Goal: Task Accomplishment & Management: Use online tool/utility

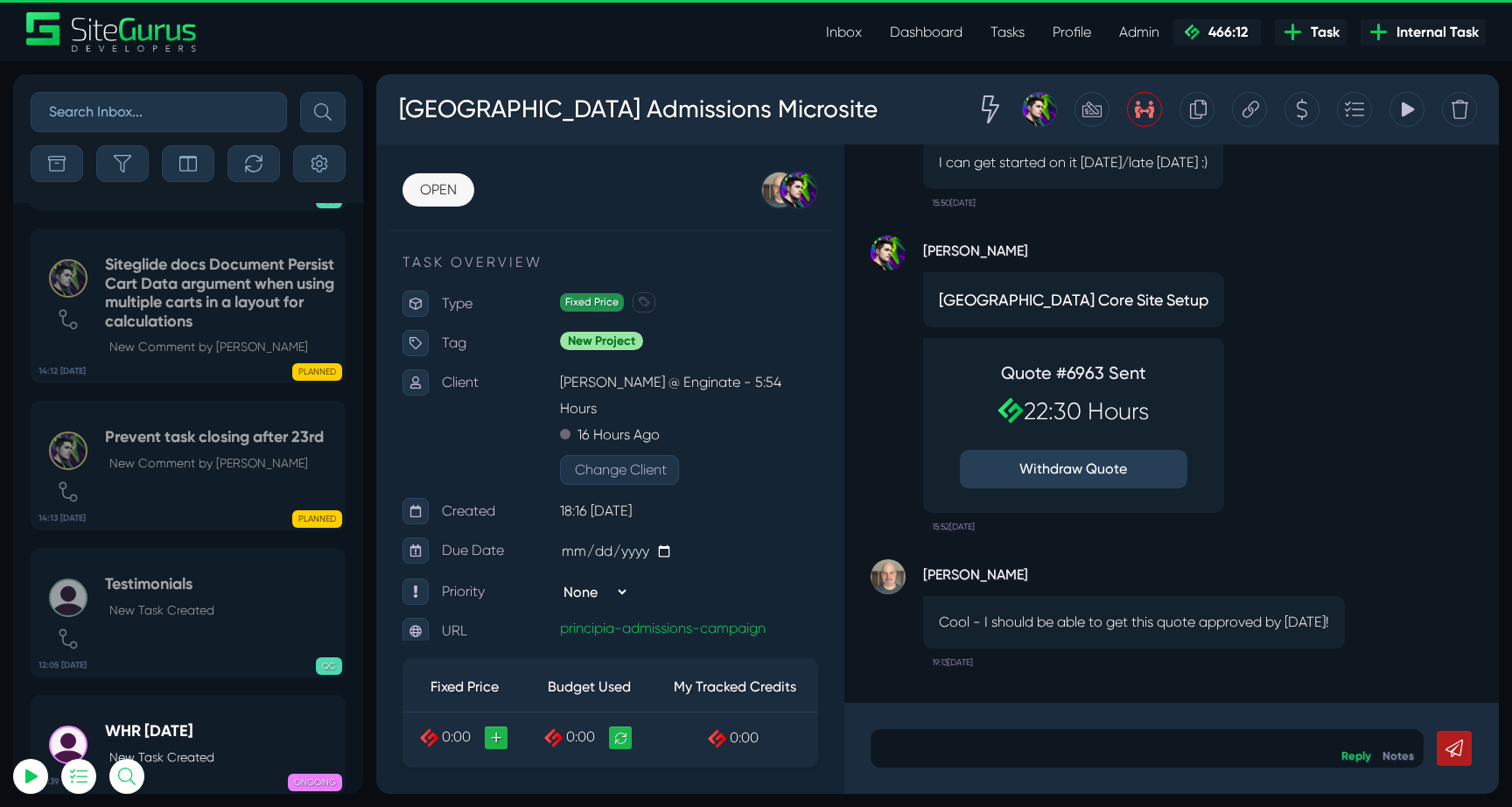
select select "0"
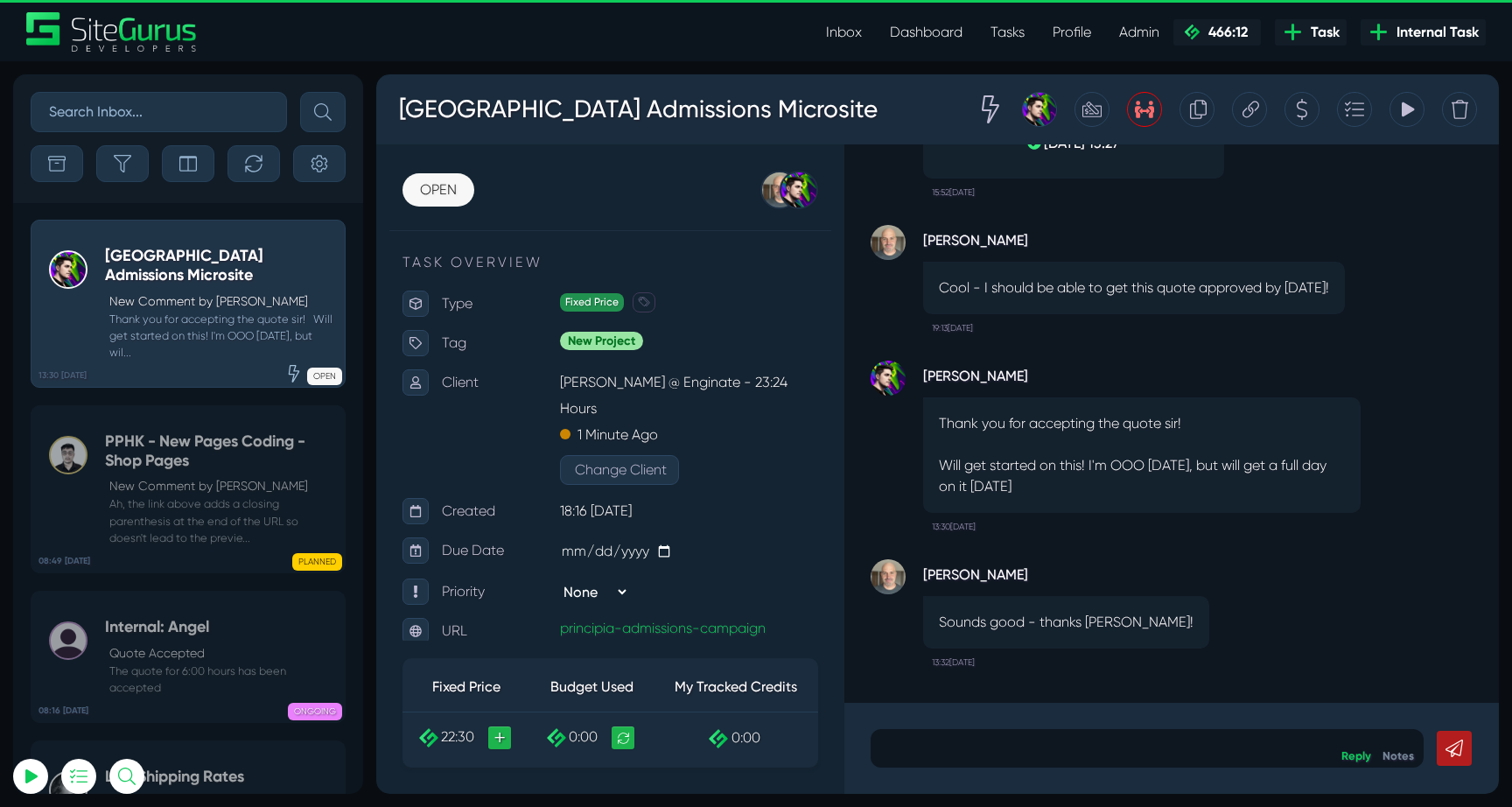
scroll to position [-69467, 0]
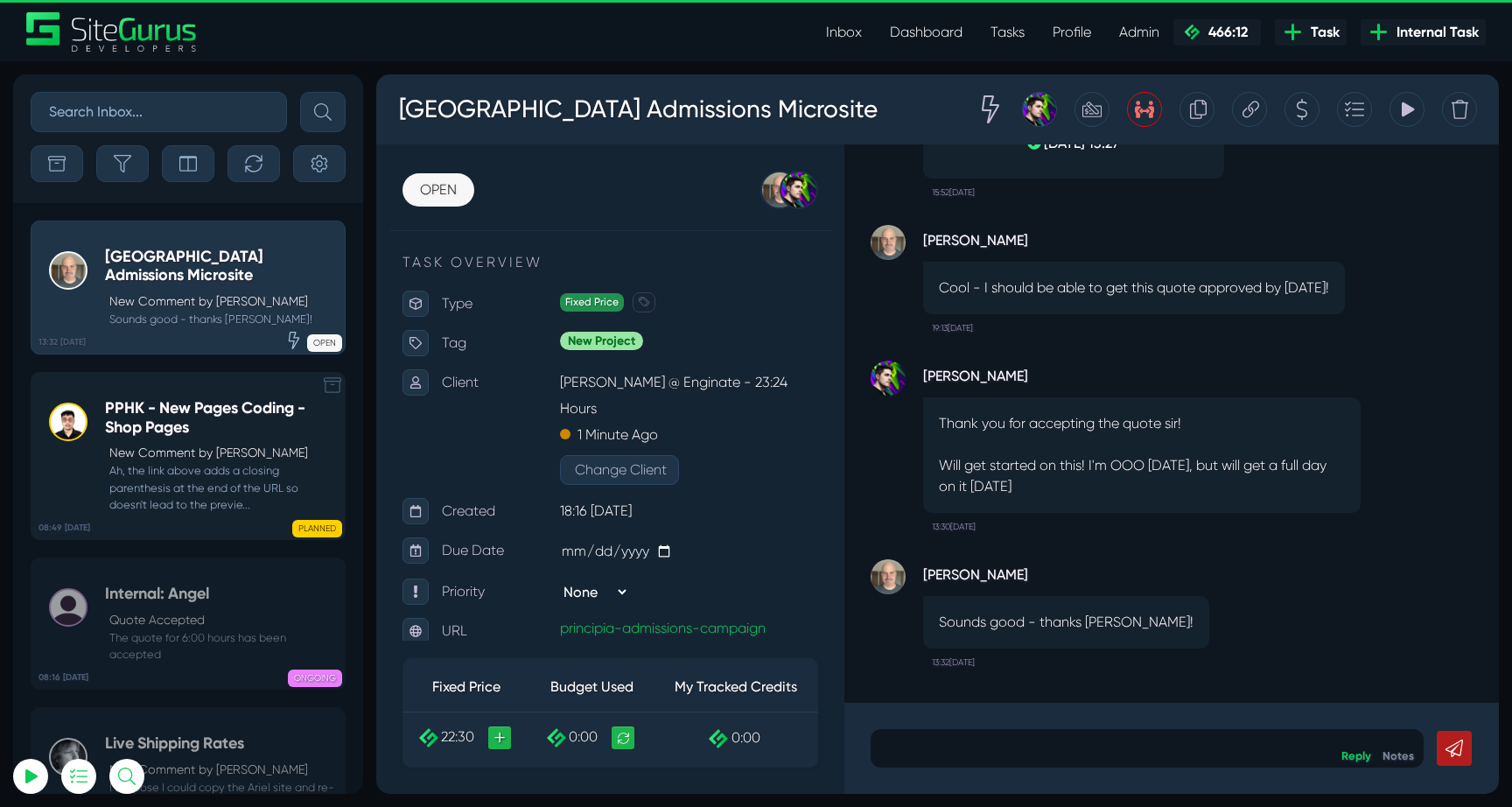
click at [142, 405] on h5 "PPHK - New Pages Coding - Shop Pages" at bounding box center [220, 417] width 231 height 38
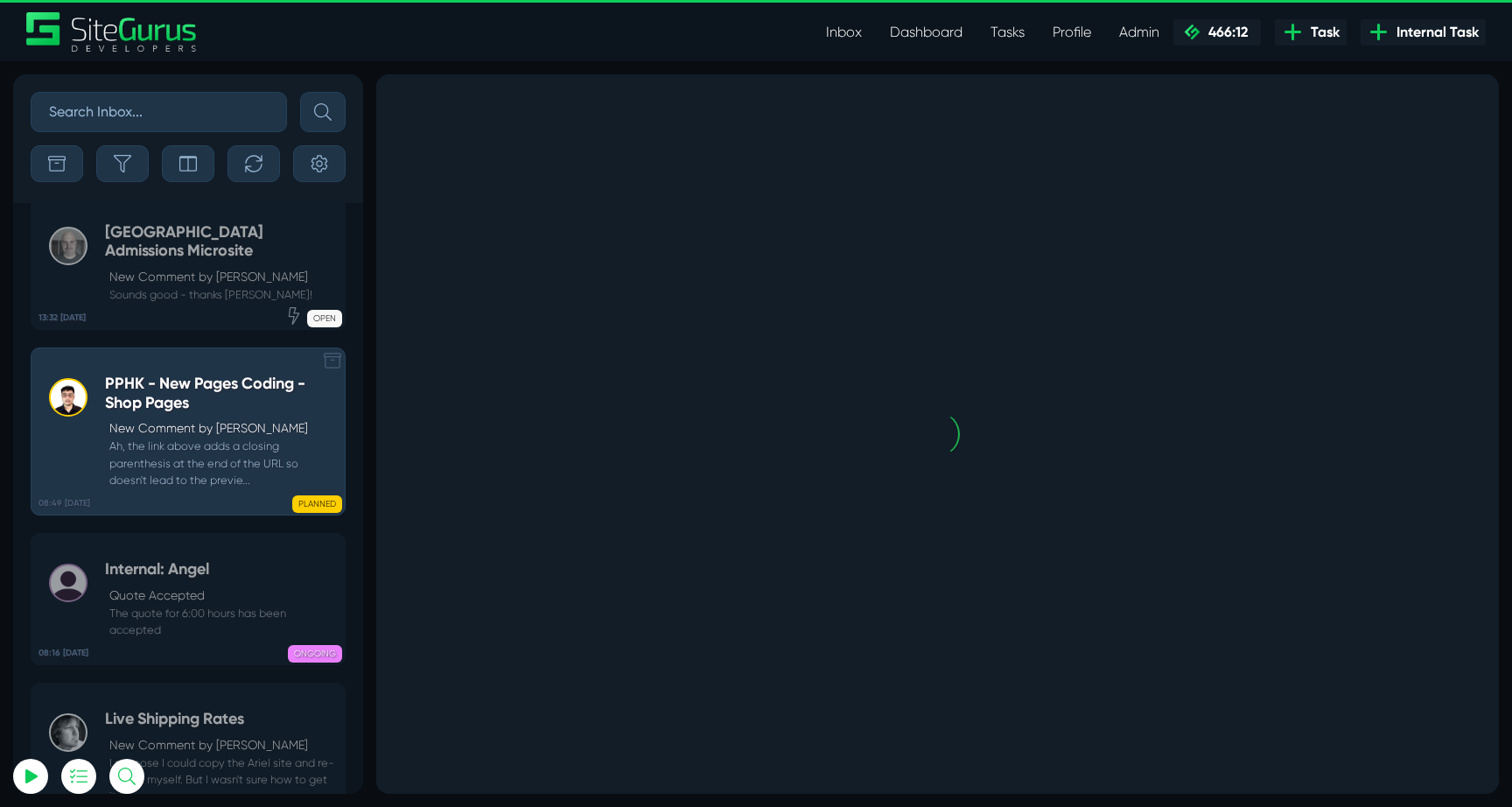
scroll to position [-69467, 0]
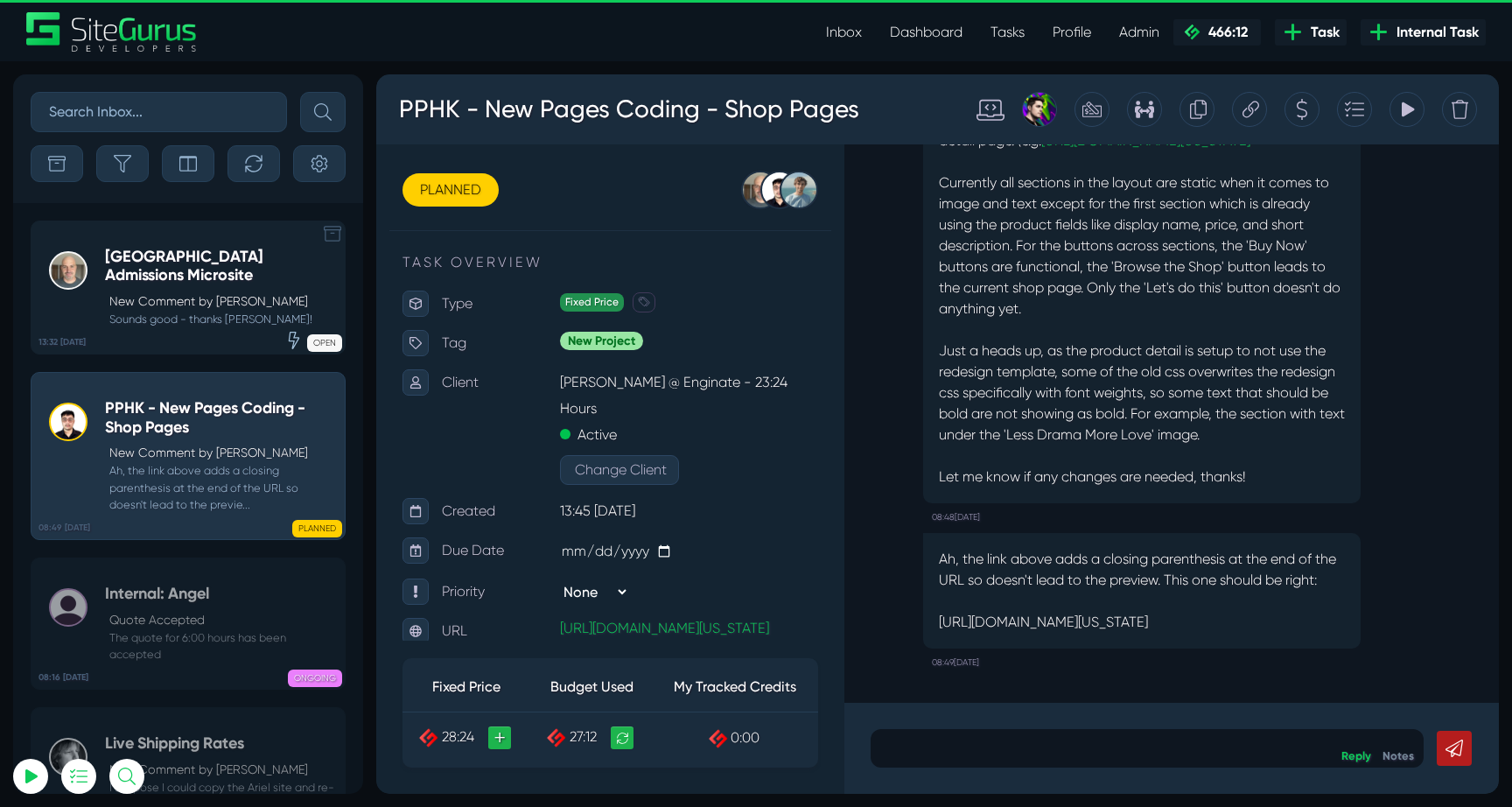
click at [146, 296] on p "New Comment by Devon Reehl" at bounding box center [222, 301] width 226 height 18
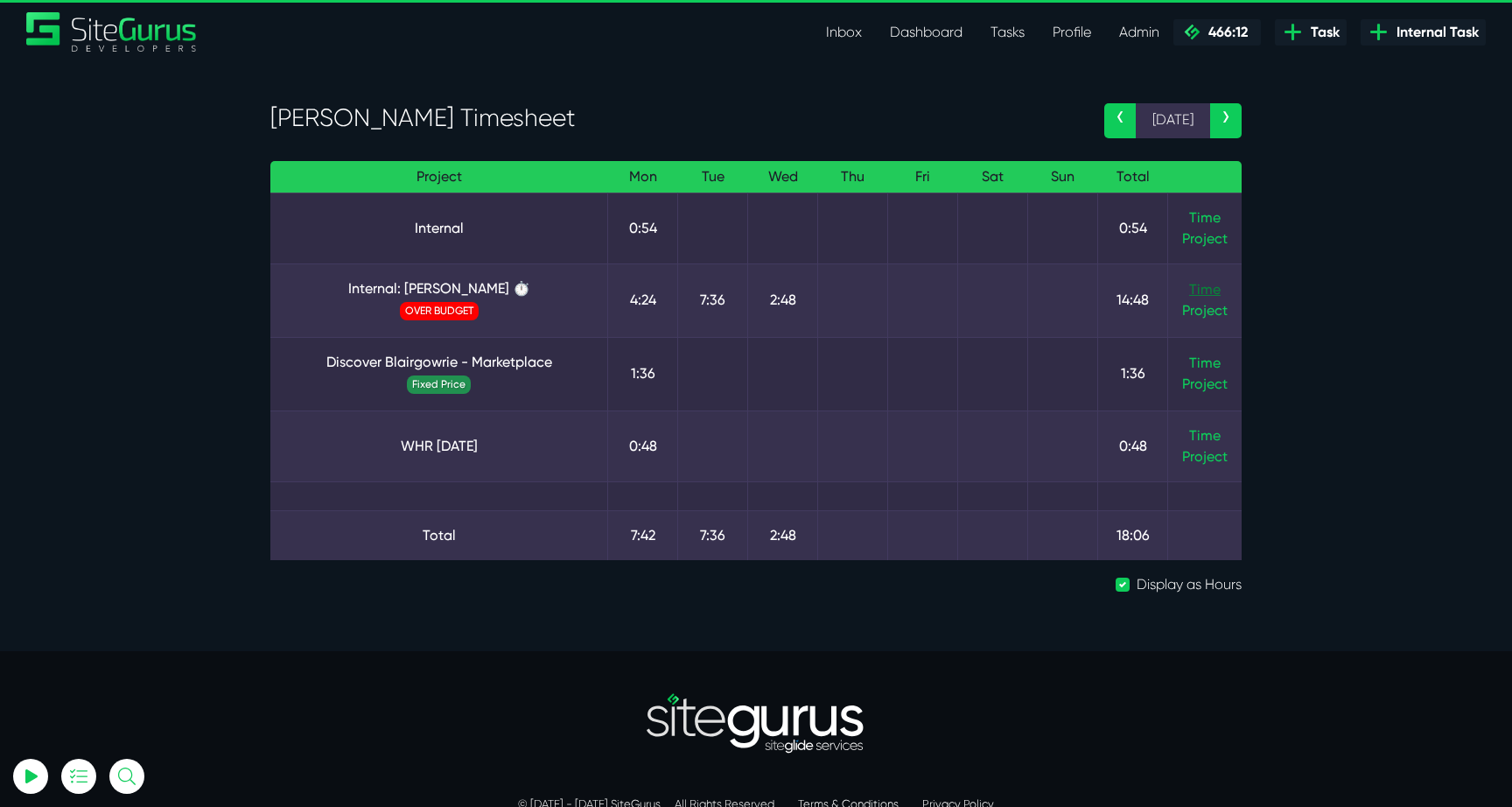
click at [1207, 285] on link "Time" at bounding box center [1205, 289] width 32 height 16
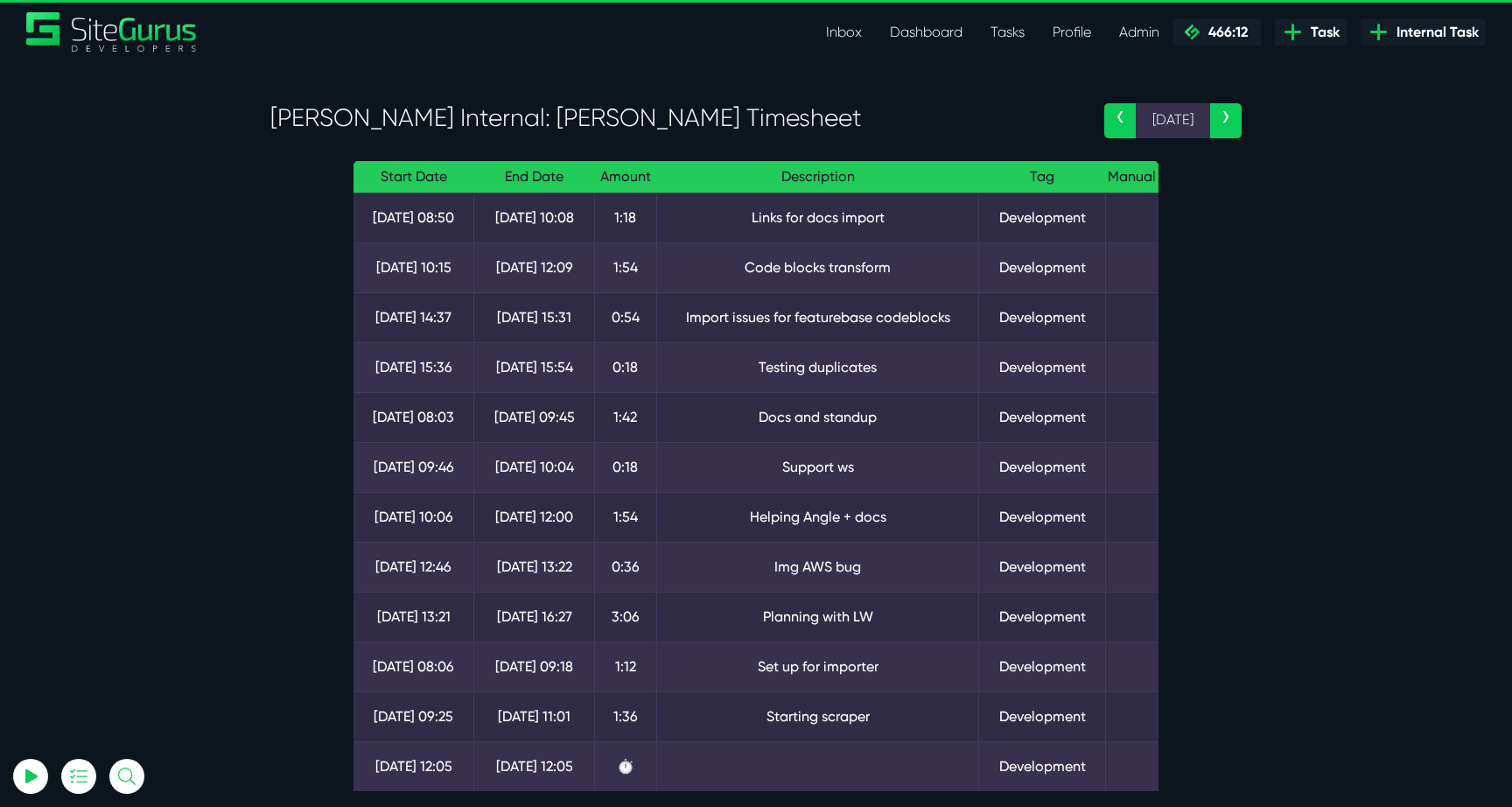
scroll to position [265, 0]
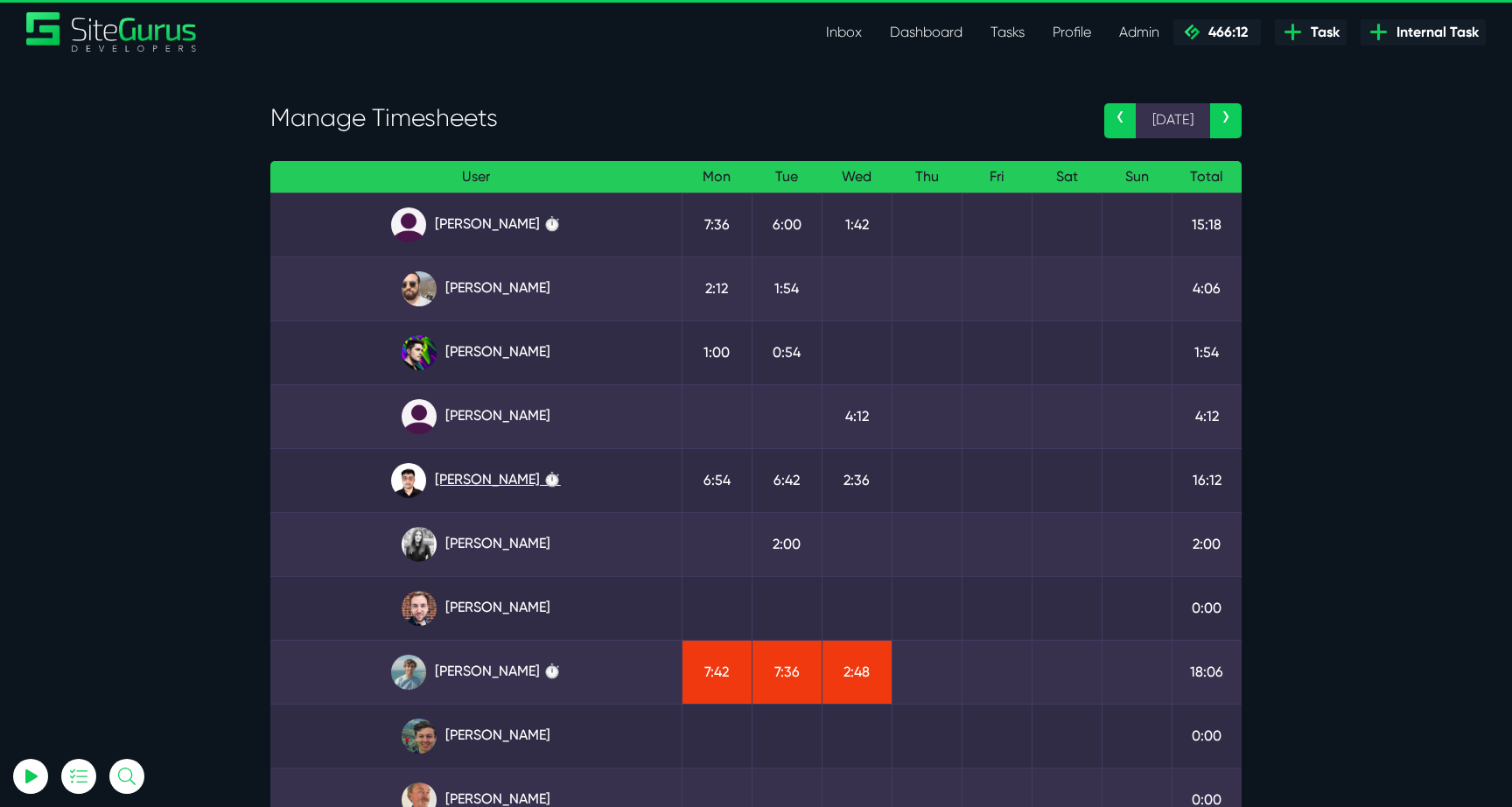
click at [469, 495] on link "Kevin Abelgas ⏱️" at bounding box center [475, 480] width 383 height 35
click at [485, 481] on link "Kevin Abelgas ⏱️" at bounding box center [475, 480] width 383 height 35
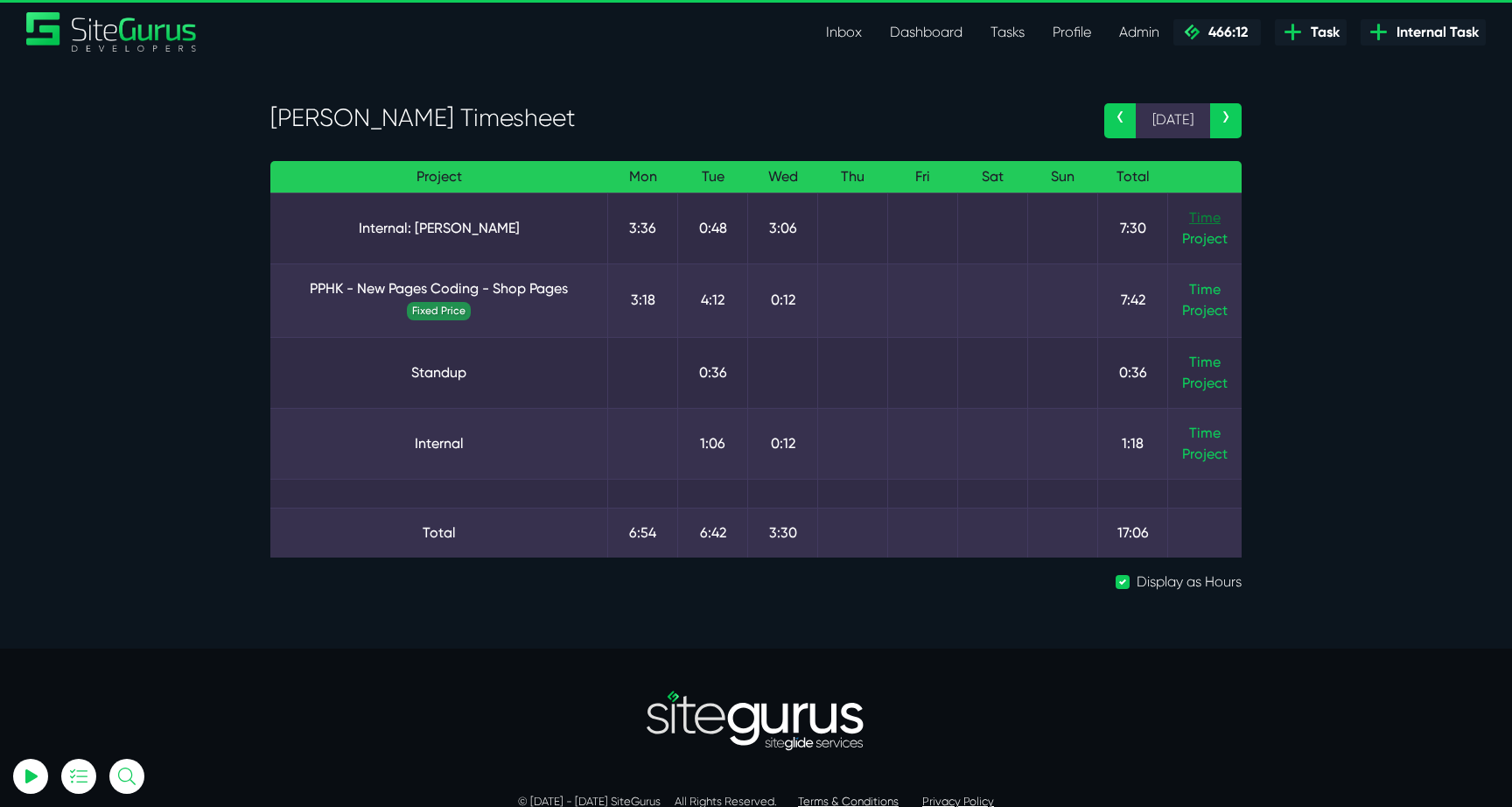
click at [1202, 216] on link "Time" at bounding box center [1205, 217] width 32 height 16
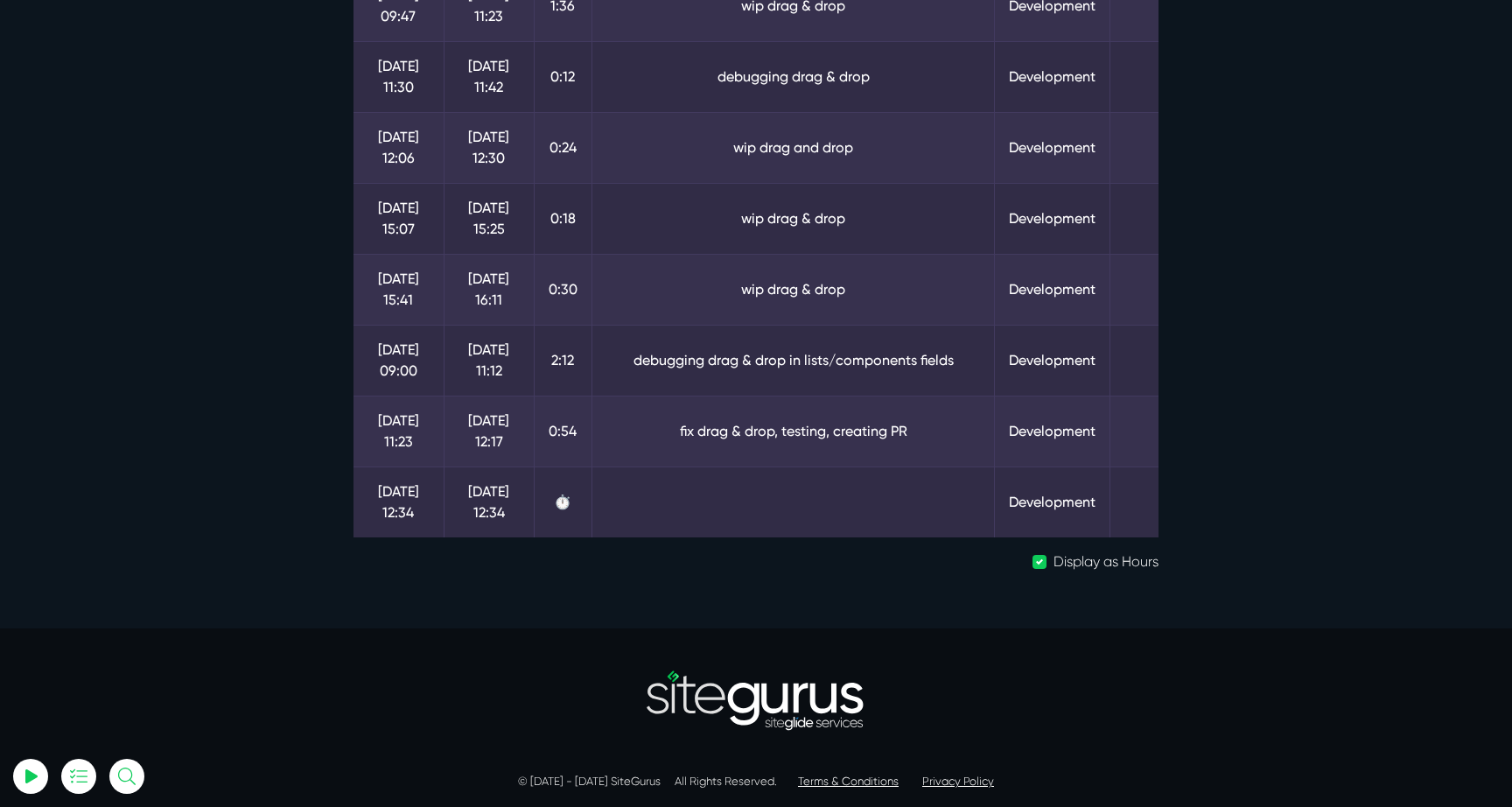
scroll to position [305, 0]
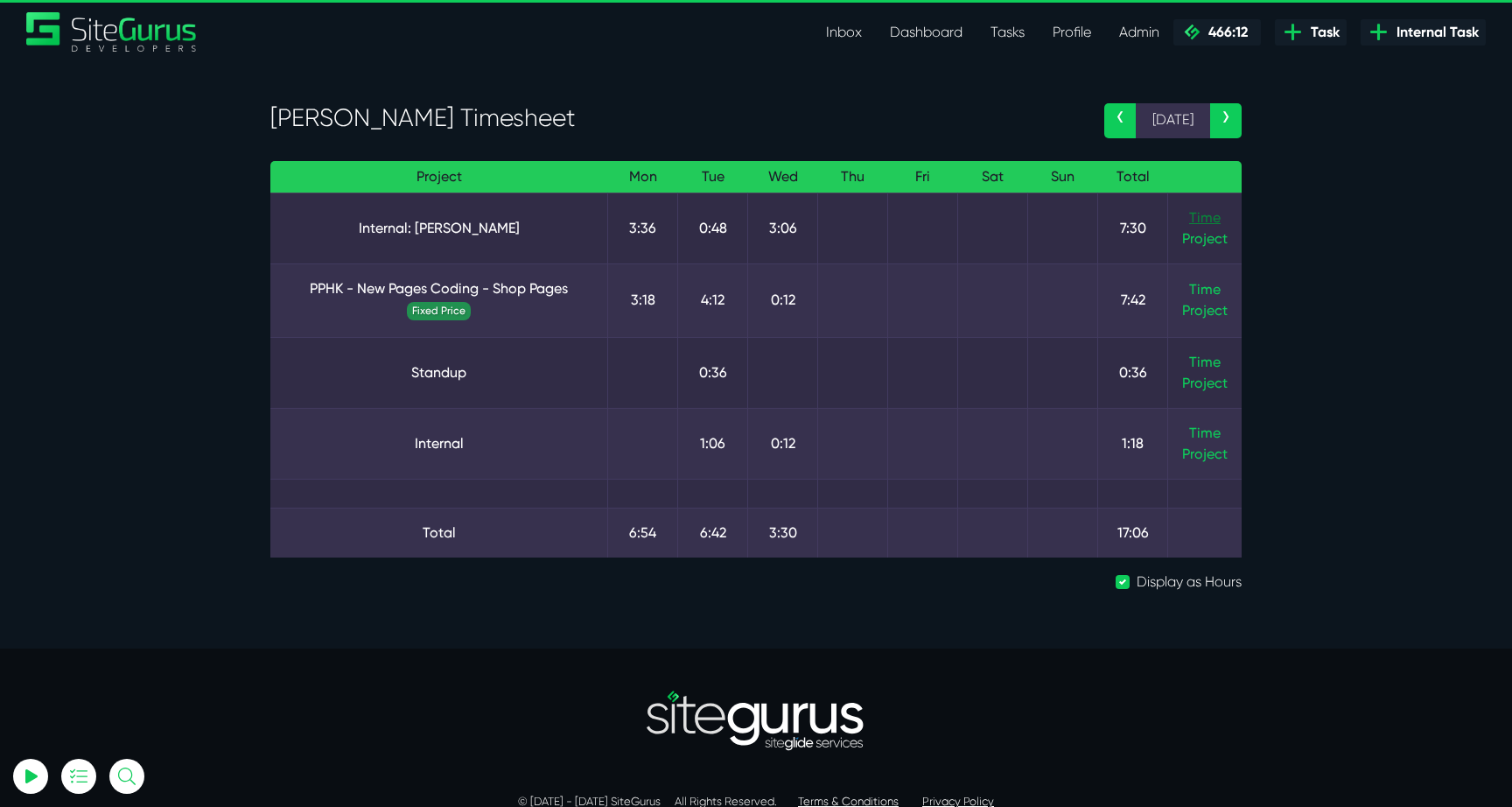
click at [1210, 217] on link "Time" at bounding box center [1205, 217] width 32 height 16
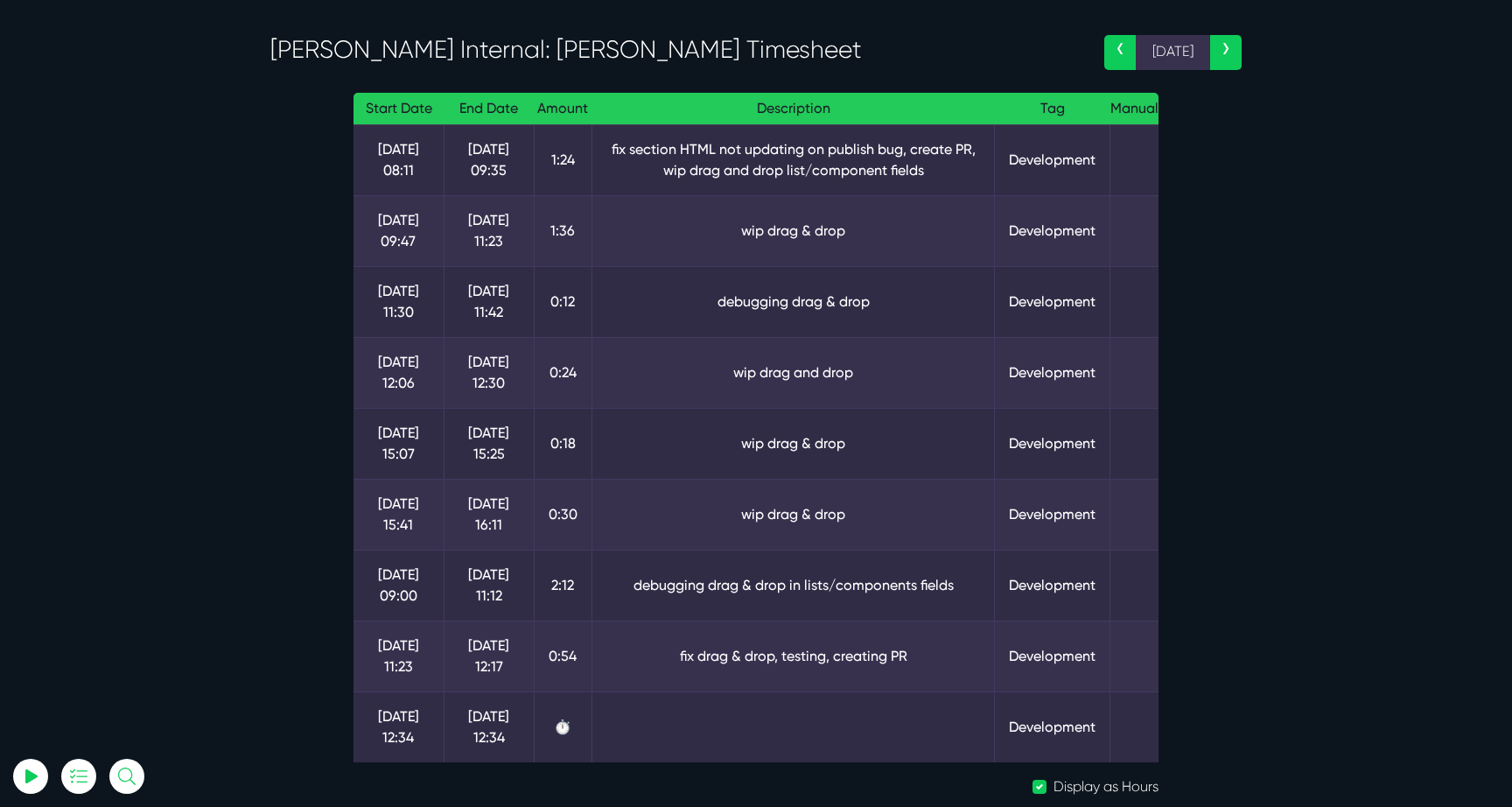
scroll to position [68, 0]
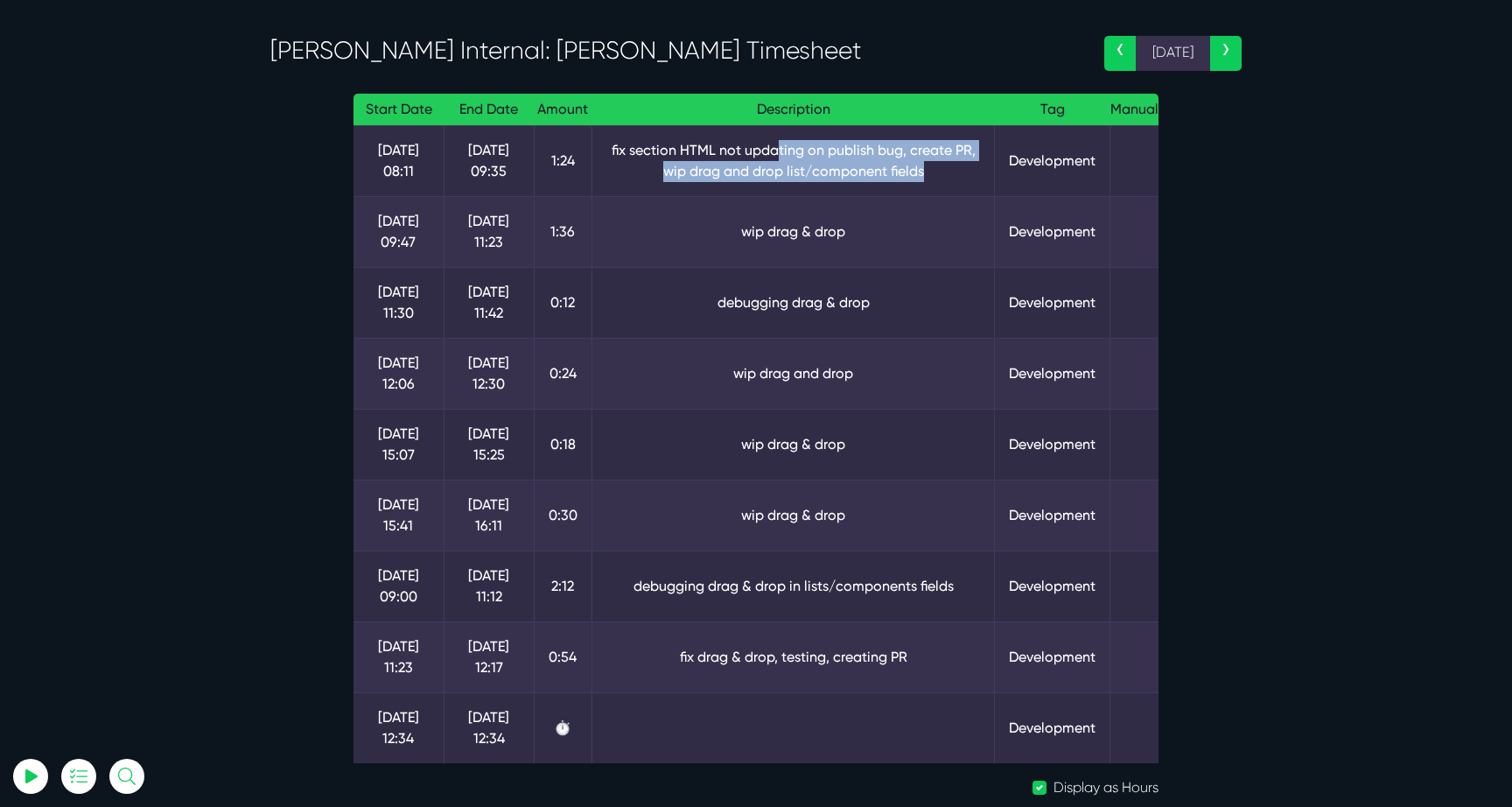
drag, startPoint x: 774, startPoint y: 147, endPoint x: 919, endPoint y: 174, distance: 147.5
click at [919, 174] on td "fix section HTML not updating on publish bug, create PR, wip drag and drop list…" at bounding box center [793, 160] width 403 height 71
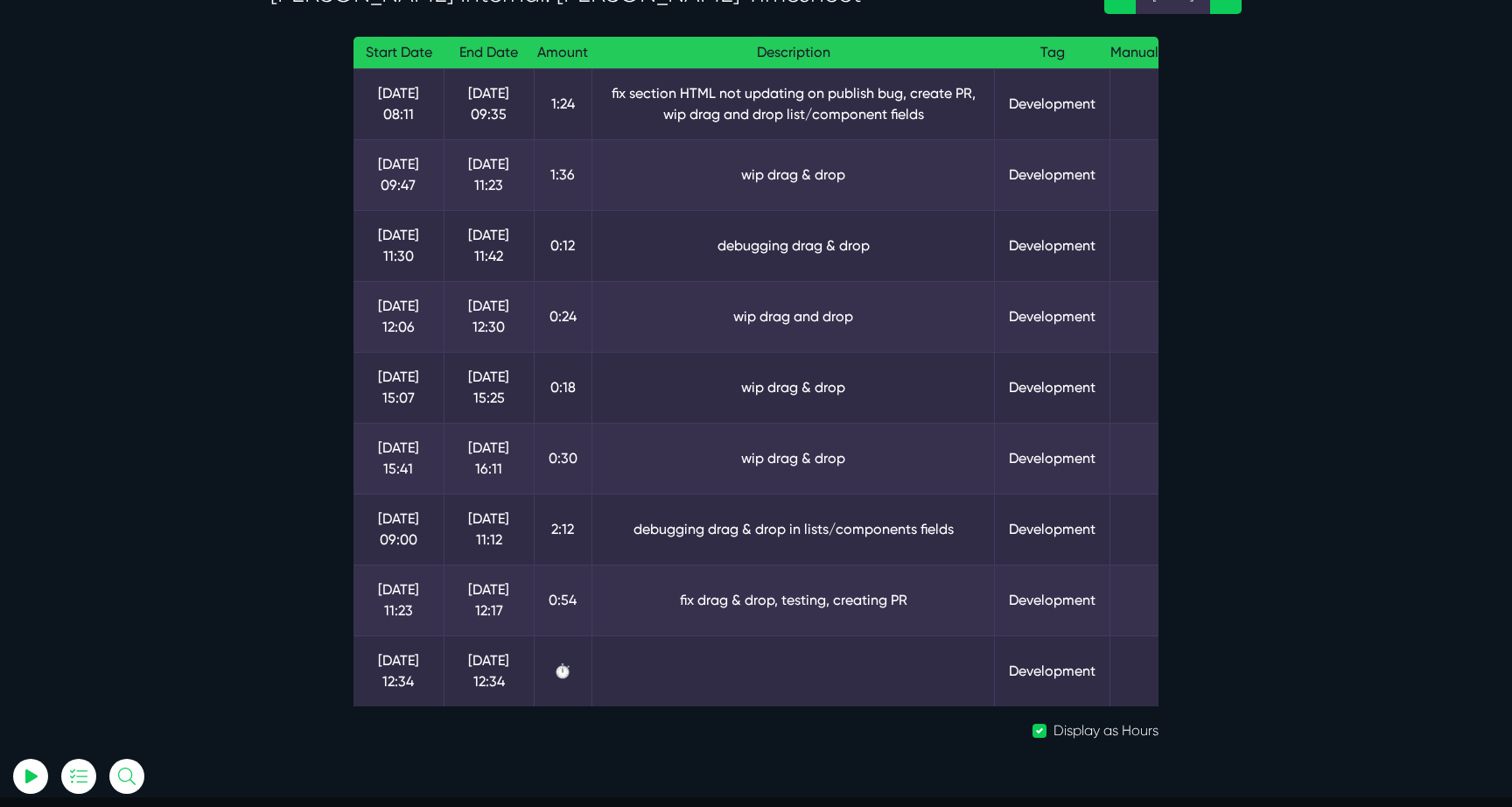
scroll to position [125, 0]
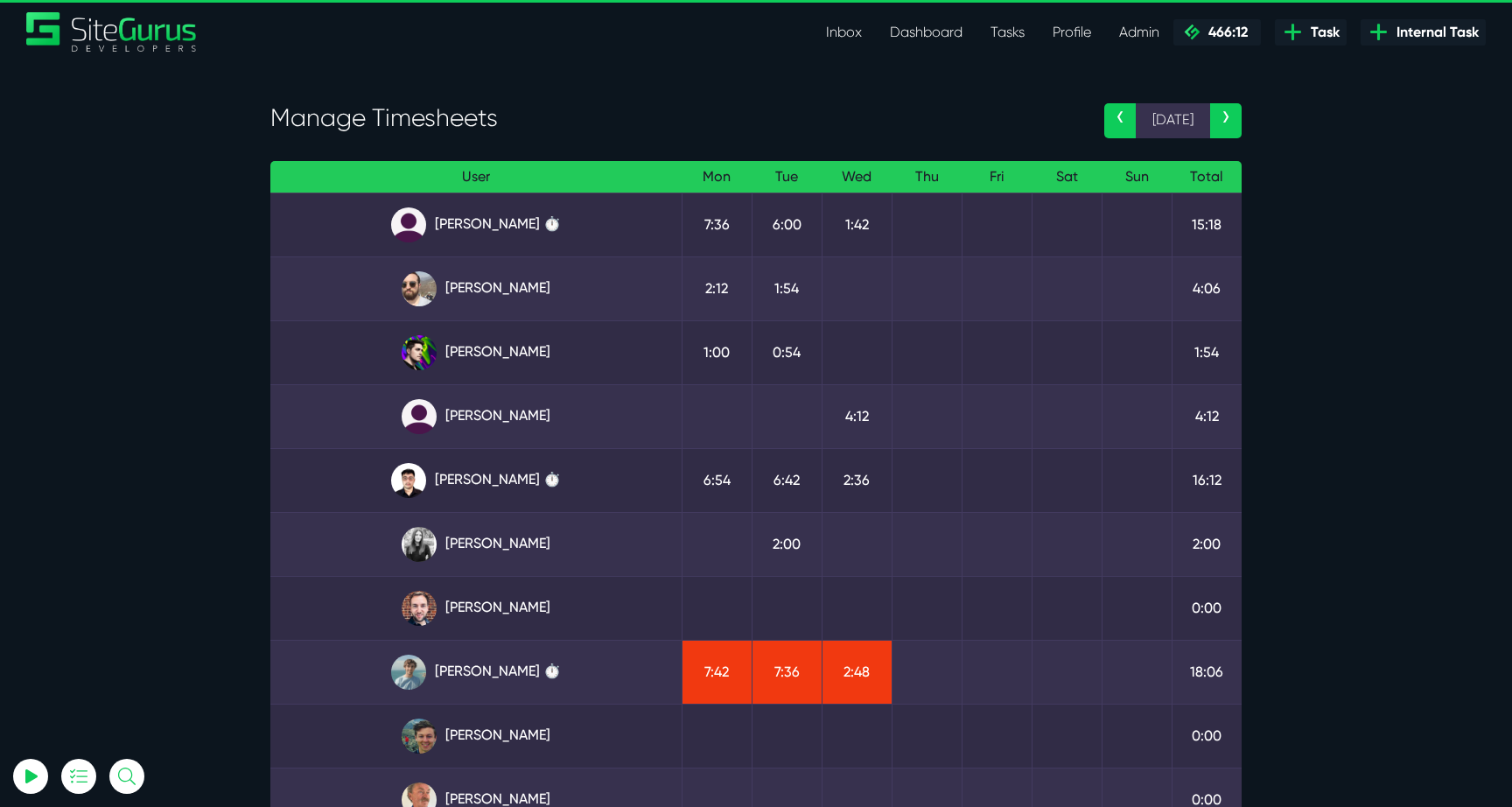
select select "0"
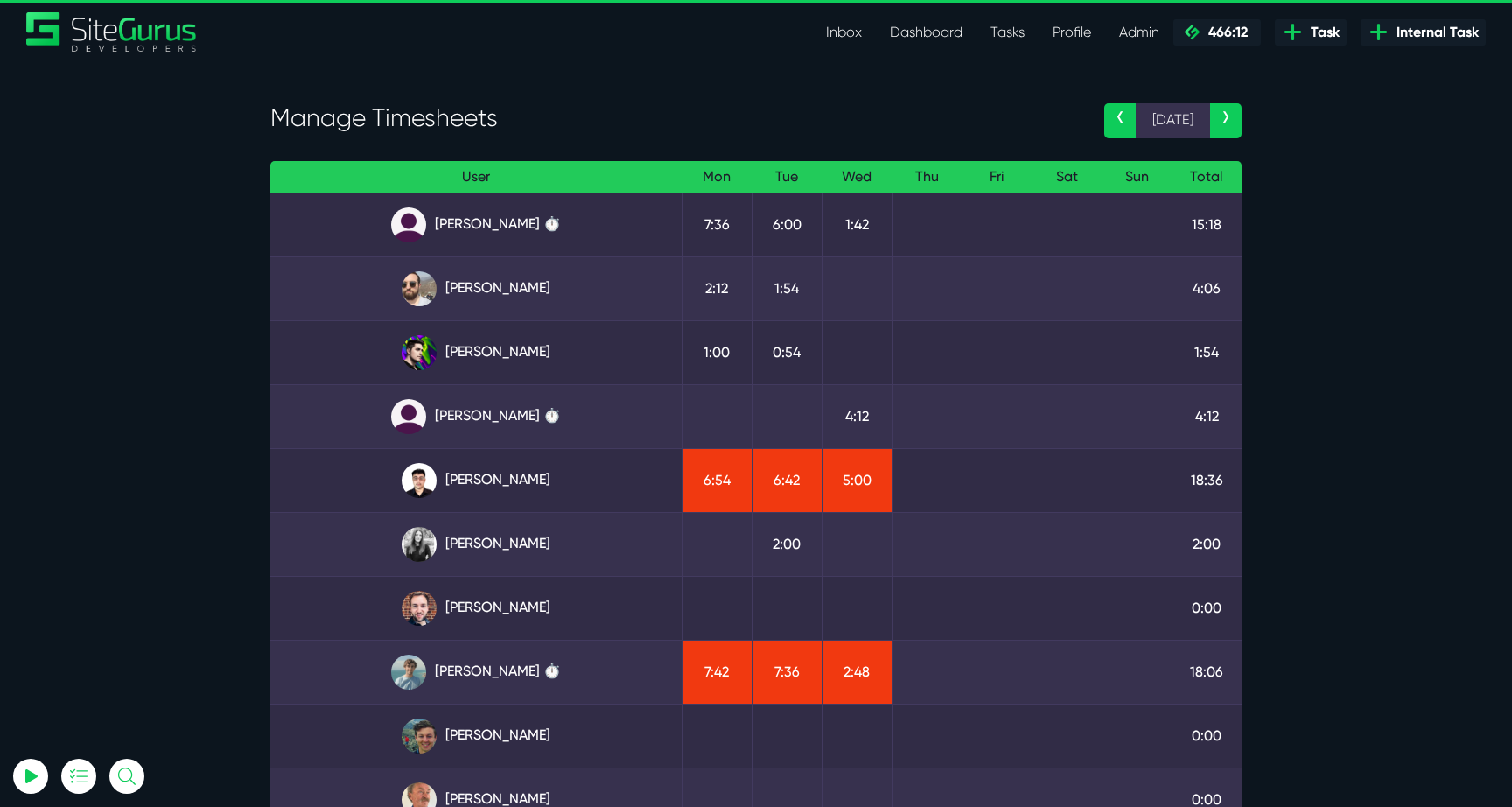
click at [518, 661] on link "[PERSON_NAME] ⏱️" at bounding box center [475, 672] width 383 height 35
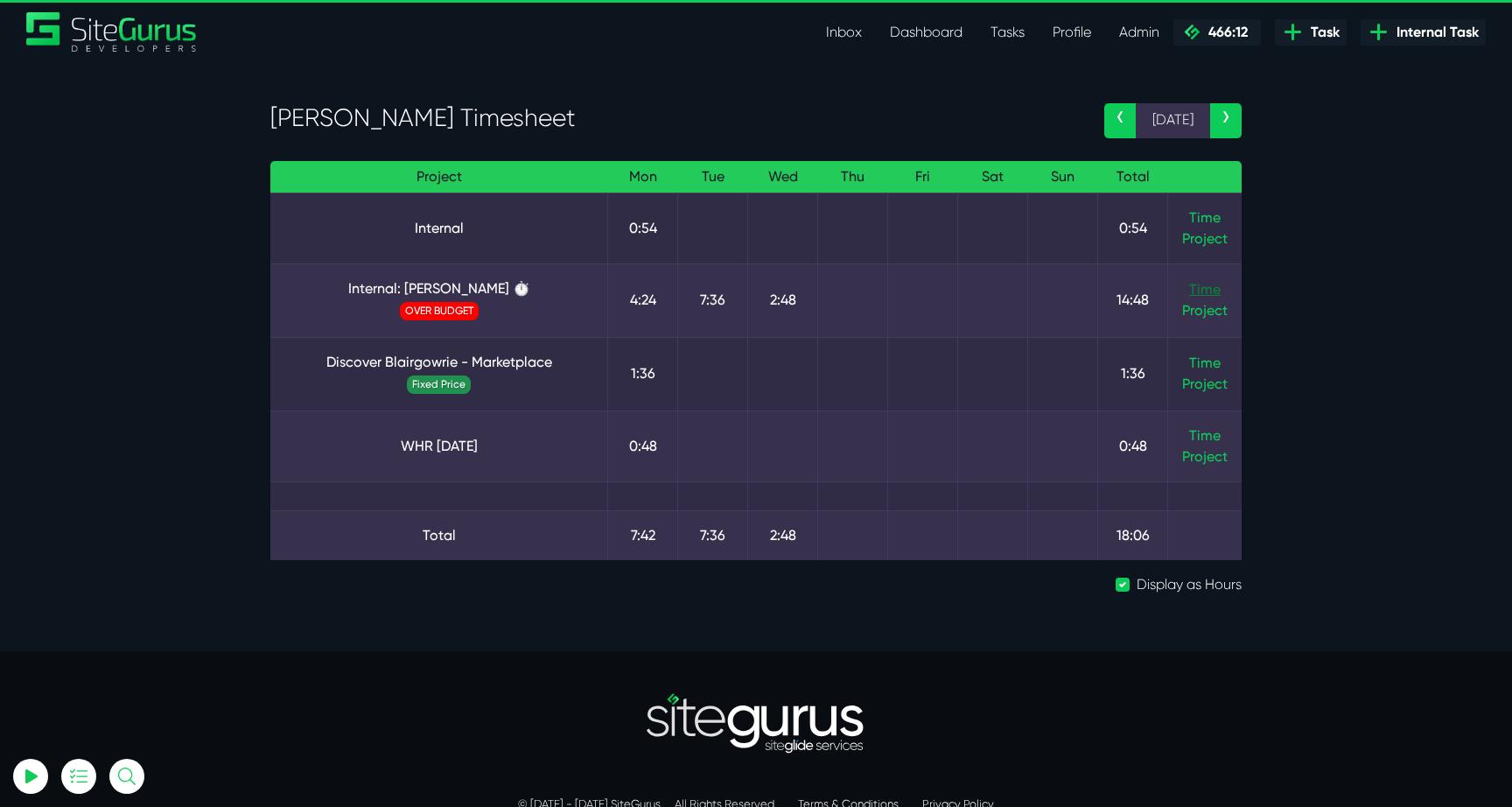
click at [1204, 295] on link "Time" at bounding box center [1205, 289] width 32 height 16
